Goal: Information Seeking & Learning: Find specific fact

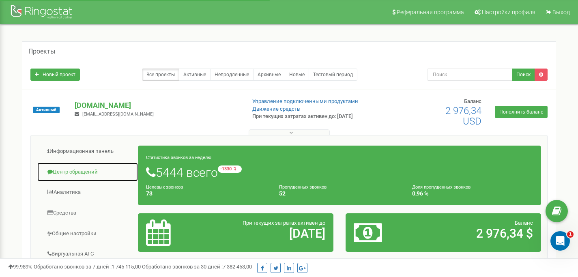
click at [58, 173] on link "Центр обращений" at bounding box center [87, 172] width 101 height 20
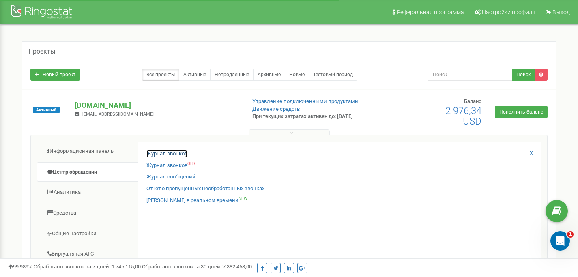
click at [177, 156] on link "Журнал звонков" at bounding box center [166, 154] width 41 height 8
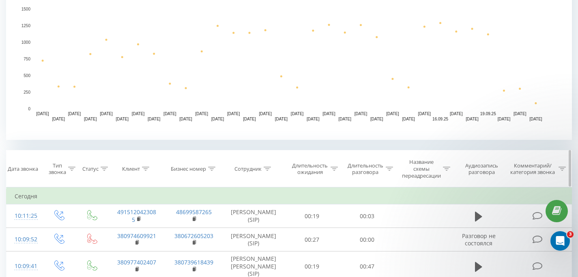
scroll to position [200, 0]
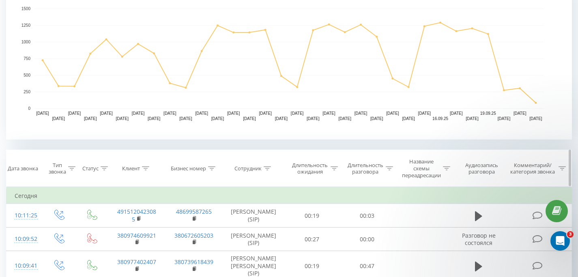
click at [144, 165] on div at bounding box center [145, 168] width 7 height 7
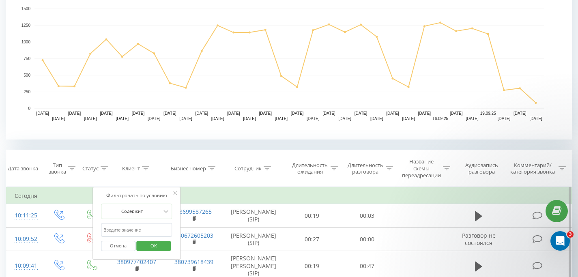
click at [139, 228] on input "text" at bounding box center [136, 230] width 71 height 14
paste input "0504430661"
click button "OK" at bounding box center [154, 246] width 34 height 10
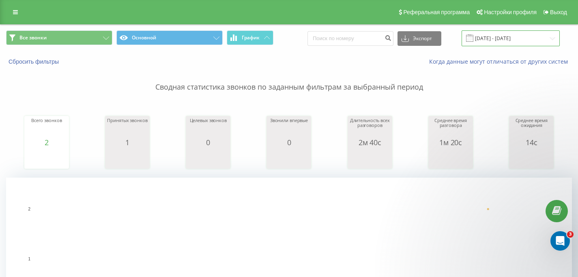
click at [507, 36] on input "[DATE] - [DATE]" at bounding box center [510, 38] width 98 height 16
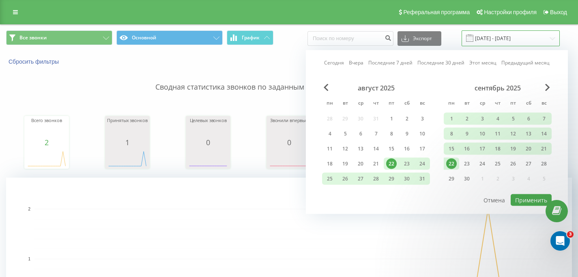
click at [507, 36] on input "[DATE] - [DATE]" at bounding box center [510, 38] width 98 height 16
click at [238, 76] on p "Сводная статистика звонков по заданным фильтрам за выбранный период" at bounding box center [289, 79] width 566 height 27
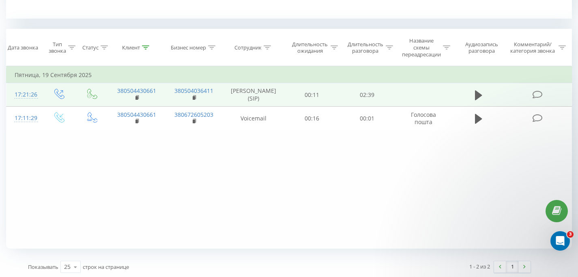
scroll to position [323, 0]
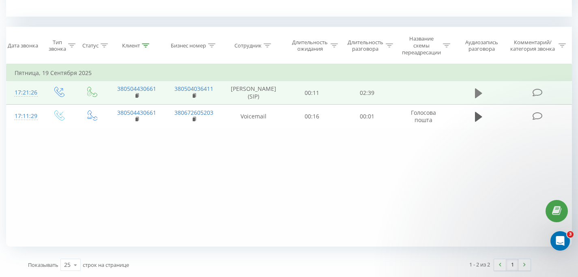
click at [480, 96] on icon at bounding box center [478, 93] width 7 height 11
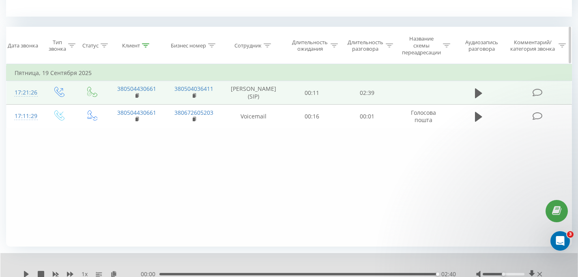
drag, startPoint x: 143, startPoint y: 43, endPoint x: 131, endPoint y: 61, distance: 21.1
click at [143, 43] on icon at bounding box center [145, 45] width 7 height 4
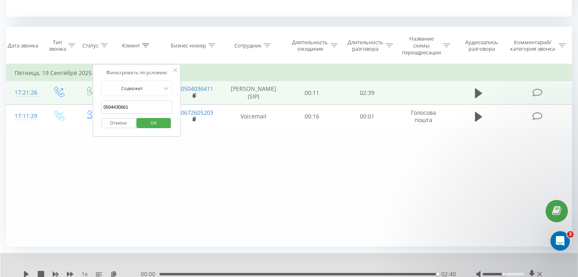
drag, startPoint x: 138, startPoint y: 111, endPoint x: 95, endPoint y: 110, distance: 43.0
click at [95, 110] on div "Фильтровать по условию Содержит 0504430661 Отмена OK" at bounding box center [136, 100] width 88 height 73
click at [128, 107] on input "0504430661" at bounding box center [136, 107] width 71 height 14
click at [127, 107] on input "0504430661" at bounding box center [136, 107] width 71 height 14
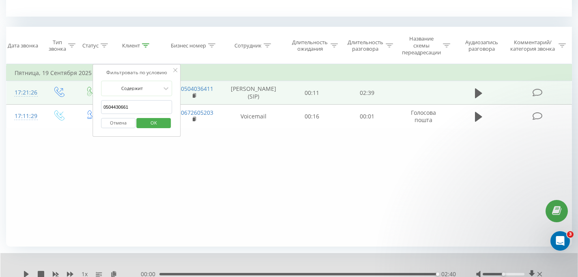
paste input "9805488"
click button "OK" at bounding box center [154, 123] width 34 height 10
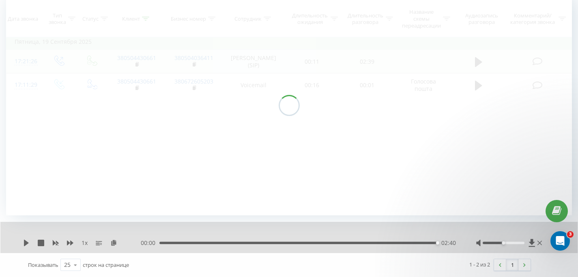
scroll to position [354, 0]
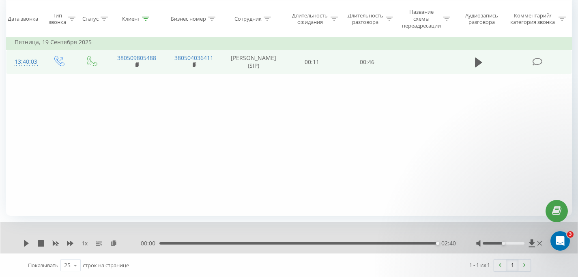
click at [475, 54] on td at bounding box center [478, 62] width 53 height 24
click at [475, 62] on icon at bounding box center [478, 62] width 7 height 10
click at [145, 18] on icon at bounding box center [145, 19] width 7 height 4
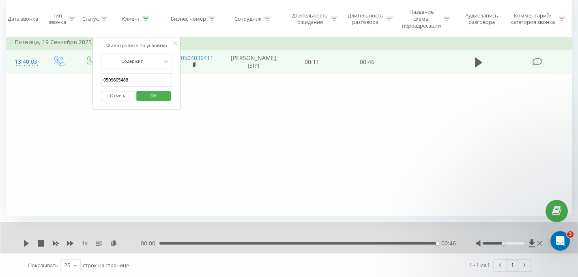
drag, startPoint x: 132, startPoint y: 80, endPoint x: 91, endPoint y: 78, distance: 40.6
click at [91, 78] on div "Фильтровать по условию Равно Введите значение Отмена OK Фильтровать по условию …" at bounding box center [289, 124] width 566 height 182
paste input "679333920"
click button "OK" at bounding box center [154, 96] width 34 height 10
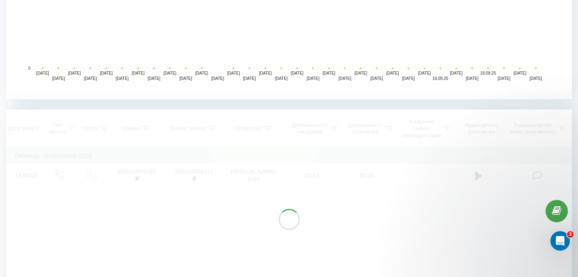
scroll to position [354, 0]
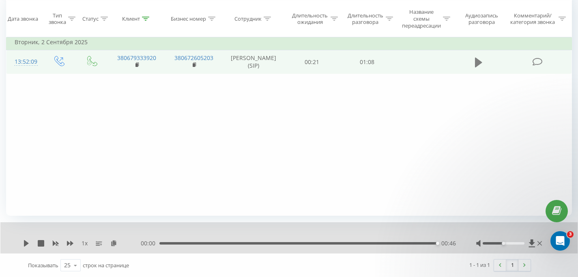
click at [476, 58] on icon at bounding box center [478, 62] width 7 height 11
click at [145, 18] on icon at bounding box center [145, 19] width 7 height 4
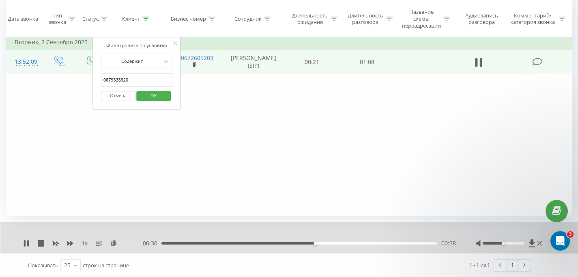
drag, startPoint x: 112, startPoint y: 82, endPoint x: 86, endPoint y: 82, distance: 25.9
click at [86, 82] on div "Фильтровать по условию Равно Введите значение Отмена OK Фильтровать по условию …" at bounding box center [289, 124] width 566 height 182
click at [131, 76] on input "0679333920" at bounding box center [136, 80] width 71 height 14
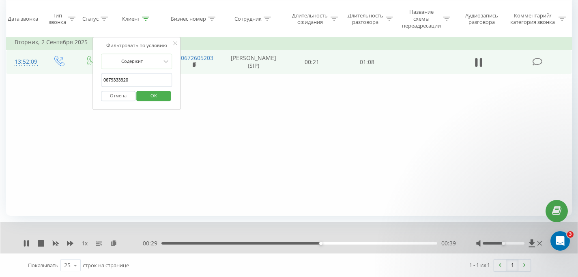
paste input "984855403"
type input "0984855403"
drag, startPoint x: 135, startPoint y: 82, endPoint x: 88, endPoint y: 75, distance: 47.1
click at [86, 78] on div "Фильтровать по условию Равно Введите значение Отмена OK Фильтровать по условию …" at bounding box center [289, 124] width 566 height 182
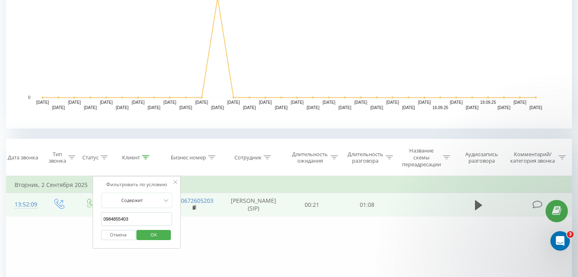
scroll to position [0, 0]
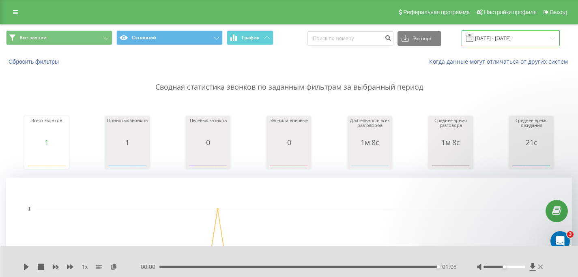
click at [501, 35] on input "[DATE] - [DATE]" at bounding box center [510, 38] width 98 height 16
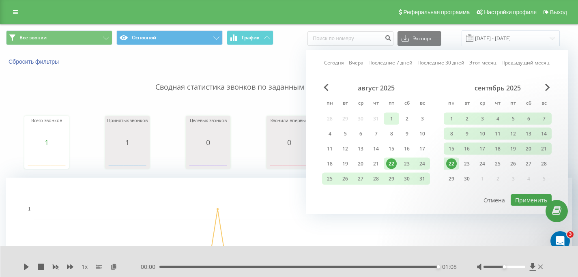
click at [394, 118] on div "1" at bounding box center [391, 119] width 11 height 11
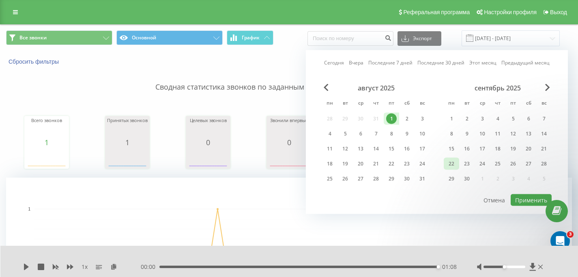
click at [456, 164] on div "22" at bounding box center [451, 164] width 11 height 11
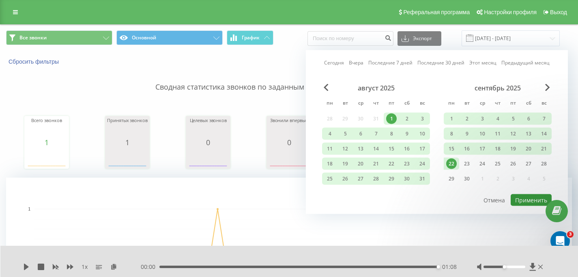
click at [526, 201] on button "Применить" at bounding box center [530, 200] width 41 height 12
type input "[DATE] - [DATE]"
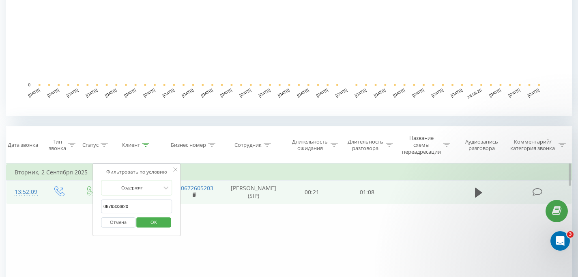
scroll to position [323, 0]
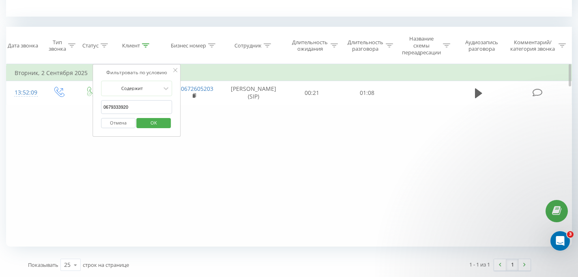
click at [150, 123] on span "OK" at bounding box center [153, 122] width 23 height 13
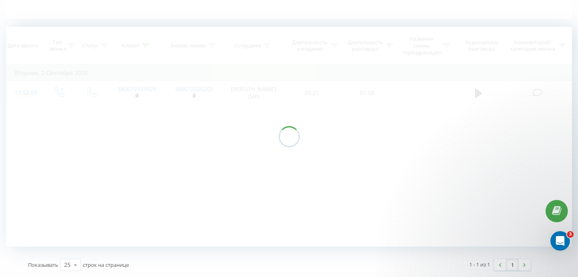
scroll to position [209, 0]
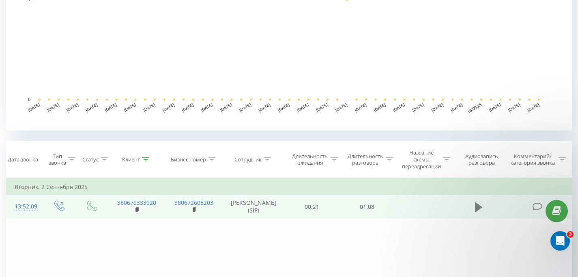
click at [478, 206] on icon at bounding box center [478, 207] width 7 height 10
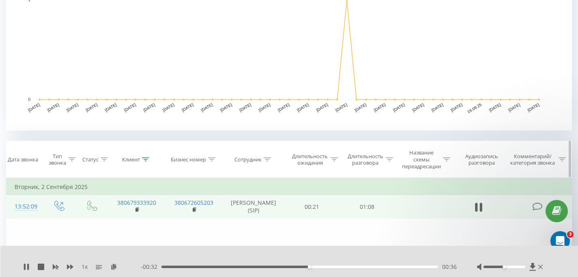
click at [148, 159] on icon at bounding box center [145, 159] width 7 height 4
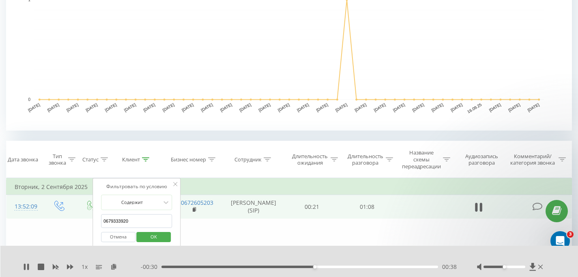
drag, startPoint x: 125, startPoint y: 223, endPoint x: 100, endPoint y: 222, distance: 25.6
click at [100, 222] on div "Фильтровать по условию Содержит 0679333920 Отмена OK" at bounding box center [136, 214] width 88 height 73
paste input "993323322"
click button "OK" at bounding box center [154, 237] width 34 height 10
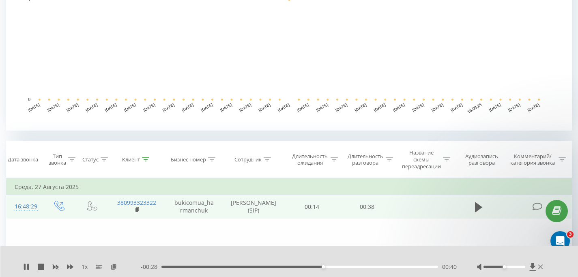
scroll to position [223, 0]
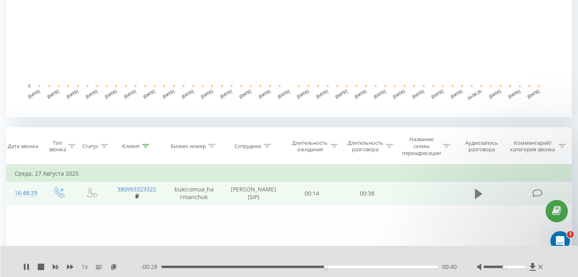
click at [478, 194] on icon at bounding box center [478, 194] width 7 height 10
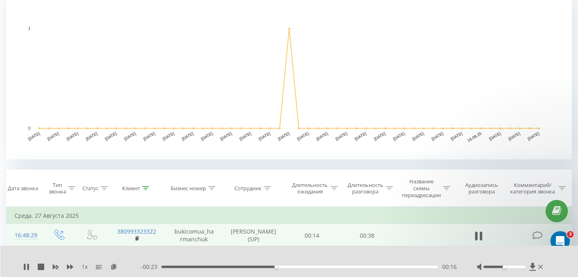
scroll to position [227, 0]
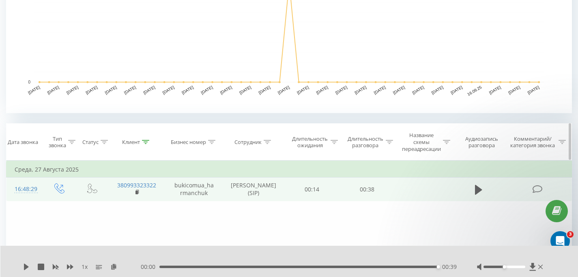
click at [149, 141] on div "Клиент" at bounding box center [137, 142] width 58 height 7
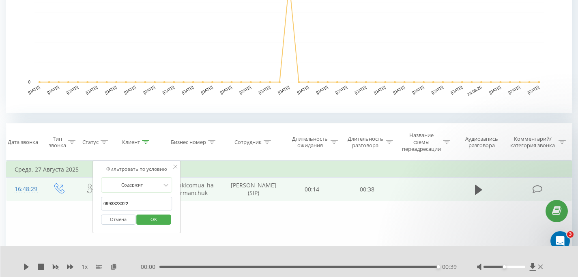
drag, startPoint x: 130, startPoint y: 206, endPoint x: 85, endPoint y: 201, distance: 45.3
click at [86, 201] on table "Фильтровать по условию Равно Введите значение Отмена OK Фильтровать по условию …" at bounding box center [289, 181] width 566 height 41
paste input "79979368"
type input "0979979368"
click button "OK" at bounding box center [154, 219] width 34 height 10
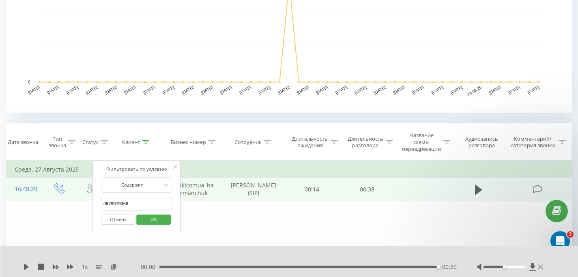
scroll to position [209, 0]
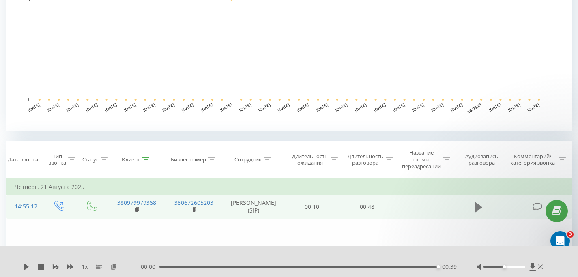
click at [475, 207] on icon at bounding box center [478, 207] width 7 height 10
